Goal: Navigation & Orientation: Find specific page/section

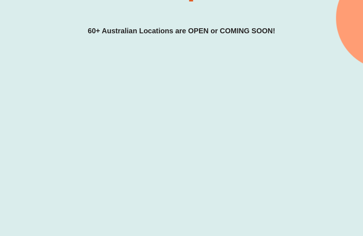
scroll to position [234, 0]
